Goal: Use online tool/utility: Utilize a website feature to perform a specific function

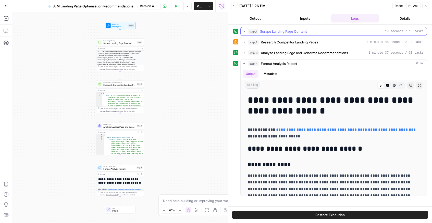
click at [283, 32] on span "Scrape Landing Page Content" at bounding box center [283, 31] width 47 height 5
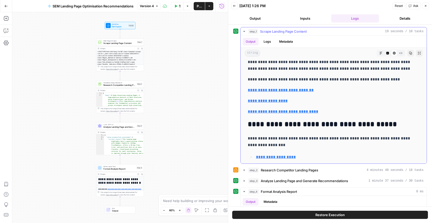
scroll to position [1497, 0]
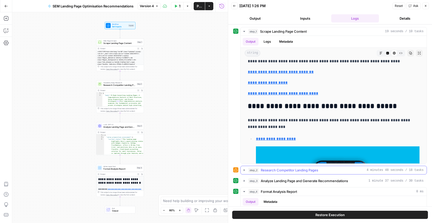
click at [282, 170] on span "Research Competitor Landing Pages" at bounding box center [289, 169] width 57 height 5
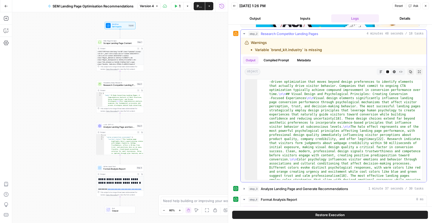
scroll to position [1176, 0]
click at [316, 188] on span "Analyze Landing Page and Generate Recommendations" at bounding box center [304, 188] width 87 height 5
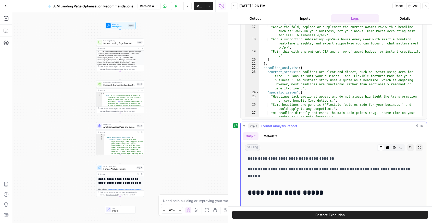
scroll to position [390, 0]
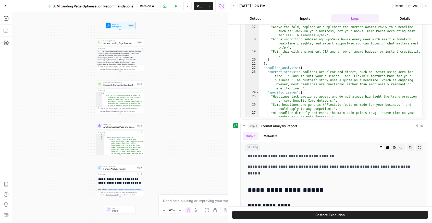
click at [428, 6] on button "Close" at bounding box center [425, 6] width 7 height 7
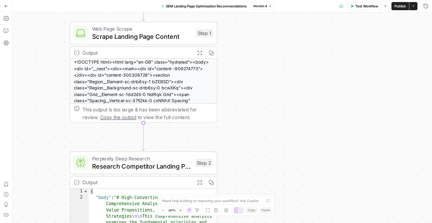
drag, startPoint x: 130, startPoint y: 73, endPoint x: 273, endPoint y: 141, distance: 158.7
click at [273, 141] on div "Workflow Set Inputs Inputs Web Page Scrape Scrape Landing Page Content Step 1 O…" at bounding box center [222, 117] width 420 height 211
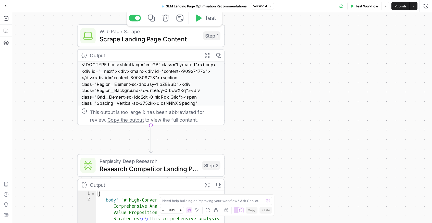
click at [148, 38] on span "Scrape Landing Page Content" at bounding box center [150, 38] width 100 height 9
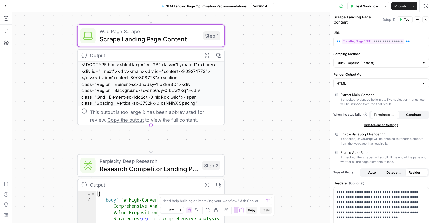
click at [235, 78] on div "Workflow Set Inputs Inputs Web Page Scrape Scrape Landing Page Content Step 1 O…" at bounding box center [222, 117] width 420 height 211
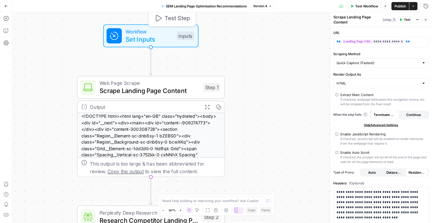
click at [140, 39] on span "Set Inputs" at bounding box center [149, 38] width 47 height 9
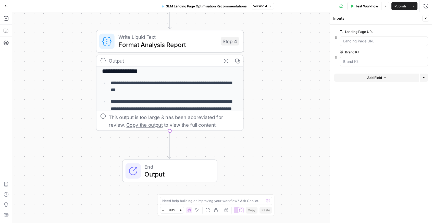
scroll to position [103, 0]
